Goal: Find specific page/section: Find specific page/section

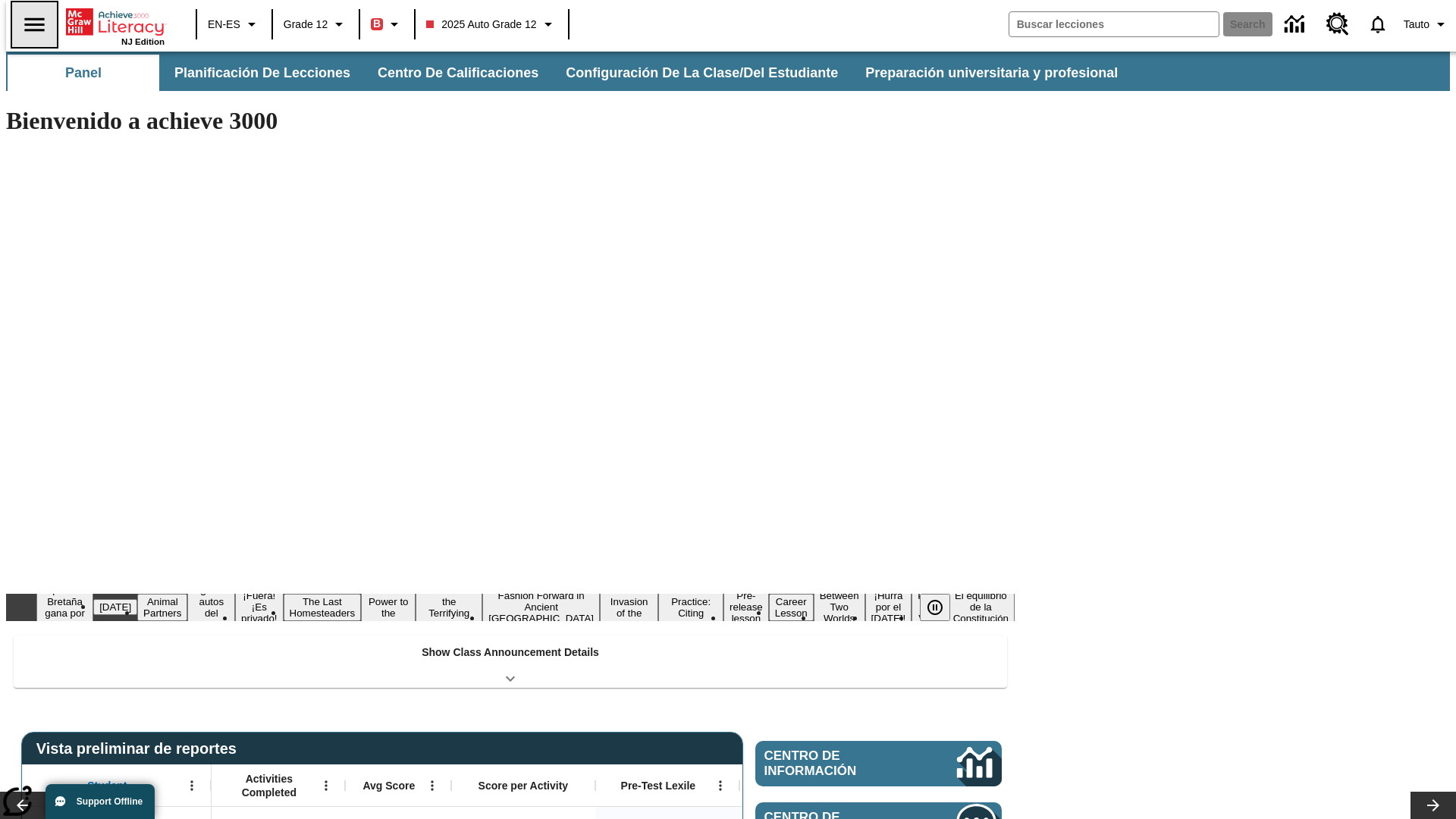
click at [28, 24] on icon "Abrir el menú lateral" at bounding box center [33, 24] width 20 height 13
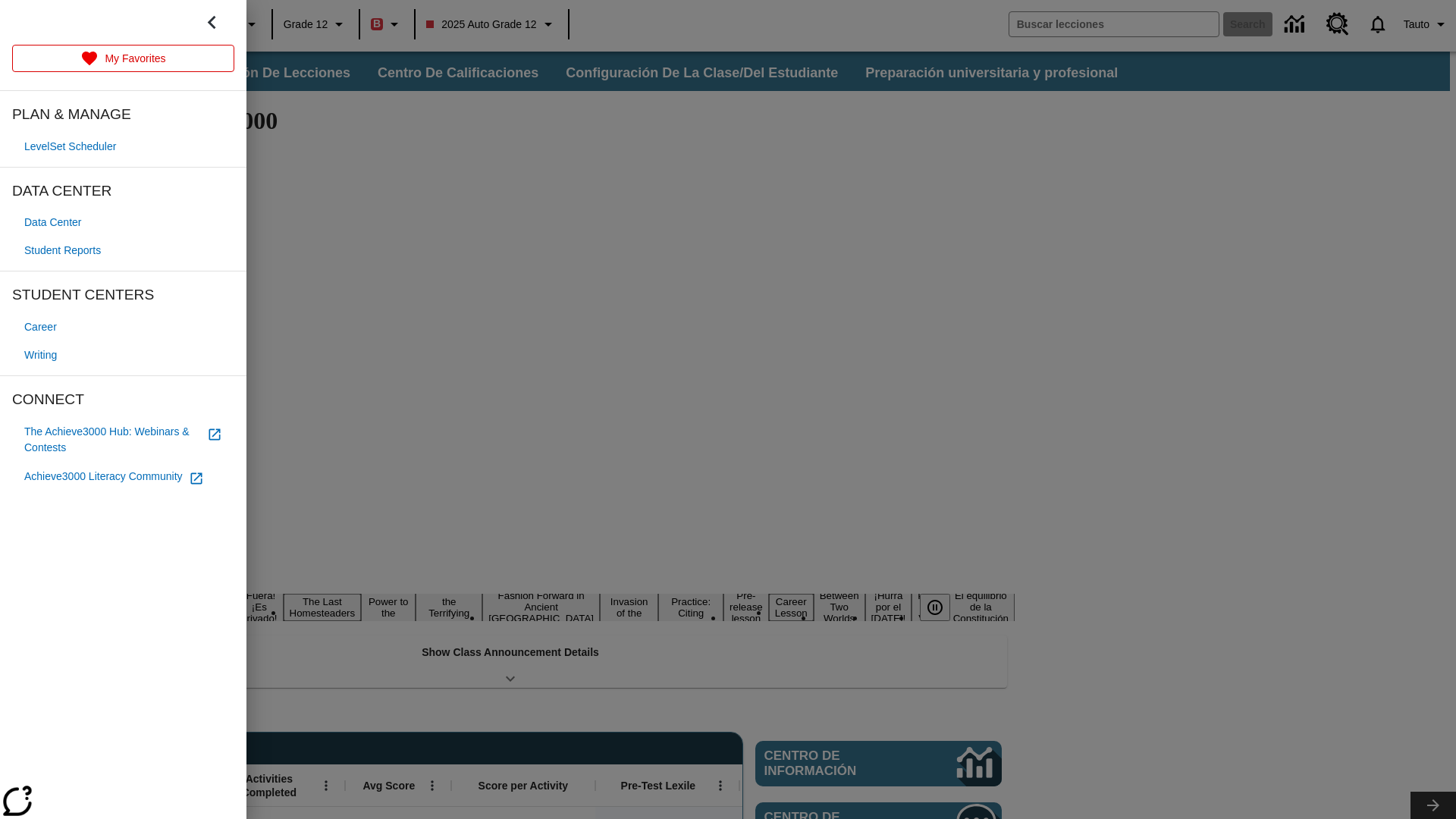
click at [65, 251] on span "Student Reports" at bounding box center [62, 251] width 76 height 16
